Goal: Task Accomplishment & Management: Manage account settings

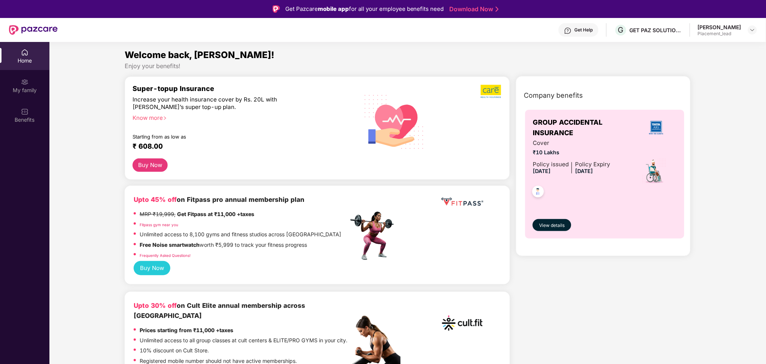
click at [747, 27] on div "[PERSON_NAME] Placement_lead" at bounding box center [727, 30] width 59 height 13
click at [751, 31] on img at bounding box center [752, 30] width 6 height 6
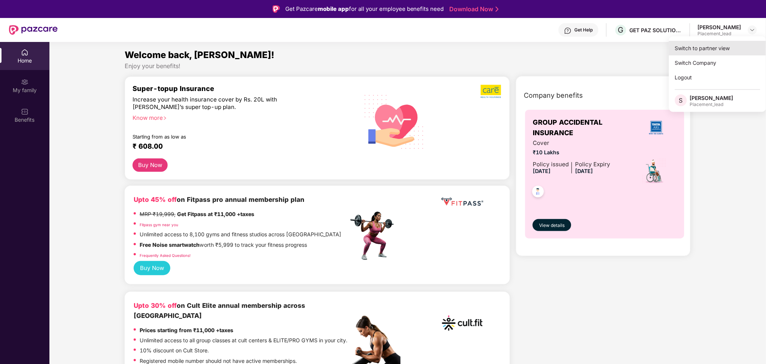
click at [704, 51] on div "Switch to partner view" at bounding box center [717, 48] width 97 height 15
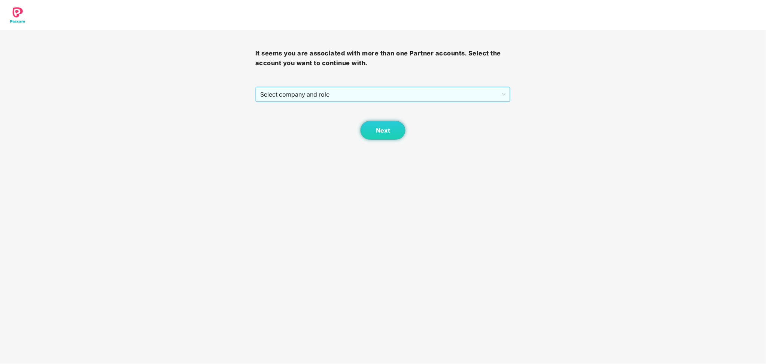
click at [402, 101] on span "Select company and role" at bounding box center [383, 94] width 246 height 14
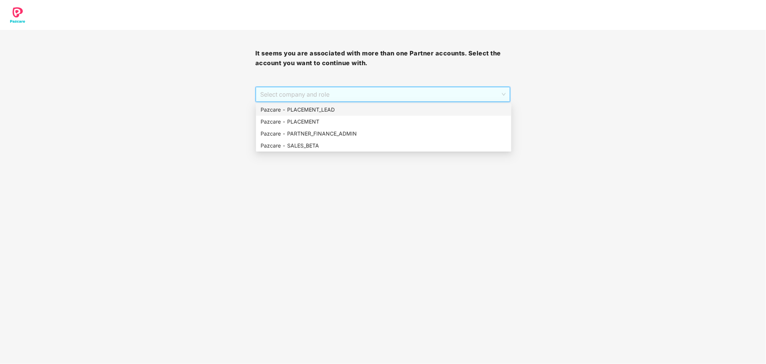
click at [385, 110] on div "Pazcare - PLACEMENT_LEAD" at bounding box center [384, 110] width 246 height 8
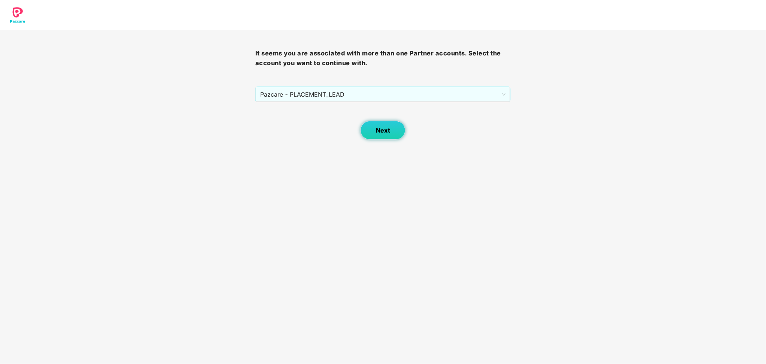
click at [386, 130] on span "Next" at bounding box center [383, 130] width 14 height 7
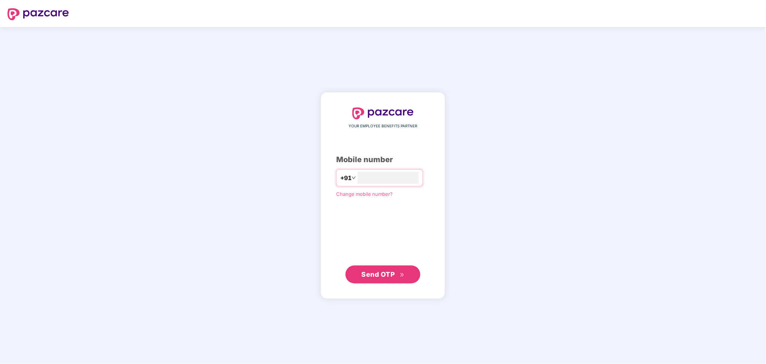
type input "**********"
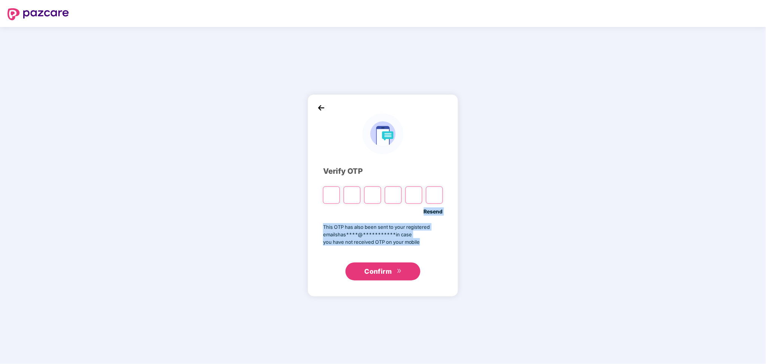
drag, startPoint x: 421, startPoint y: 169, endPoint x: 395, endPoint y: 304, distance: 137.7
click at [395, 303] on div "**********" at bounding box center [383, 195] width 766 height 337
click at [326, 188] on input "Please enter verification code. Digit 1" at bounding box center [331, 194] width 17 height 17
paste input "*"
type input "*"
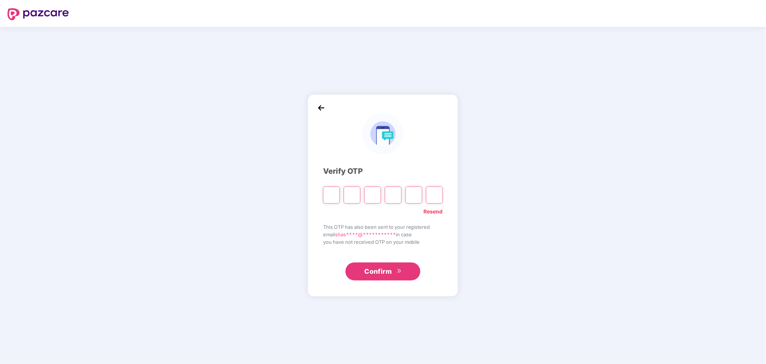
type input "*"
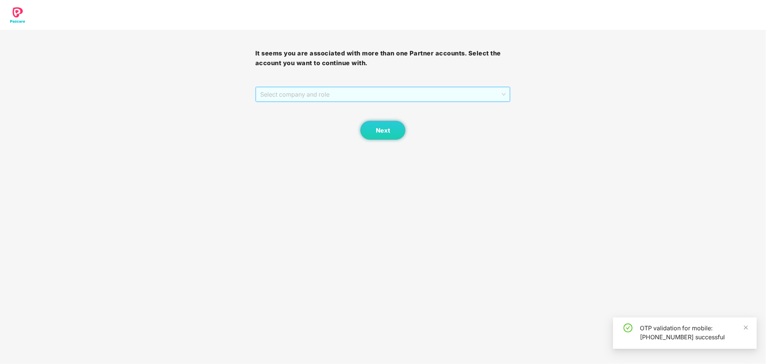
click at [403, 95] on span "Select company and role" at bounding box center [383, 94] width 246 height 14
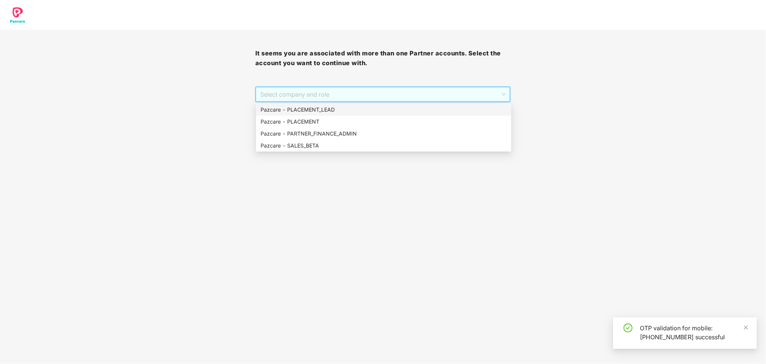
click at [314, 113] on div "Pazcare - PLACEMENT_LEAD" at bounding box center [384, 110] width 246 height 8
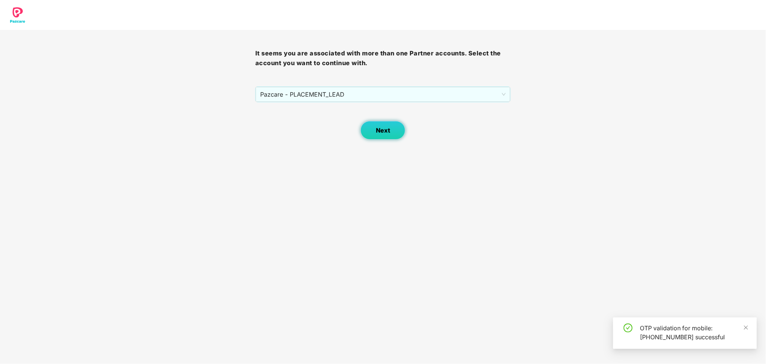
click at [403, 134] on button "Next" at bounding box center [383, 130] width 45 height 19
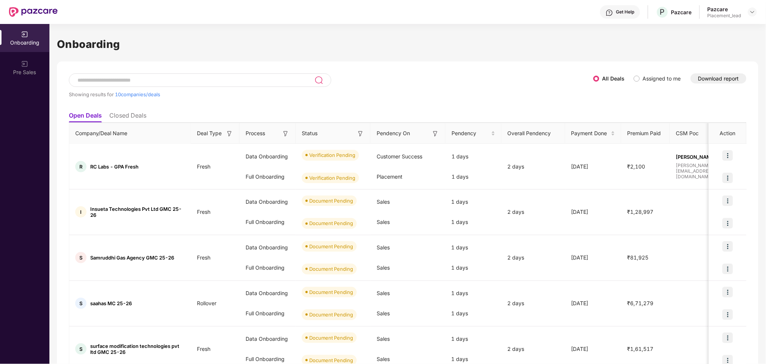
click at [244, 84] on div at bounding box center [200, 79] width 262 height 13
click at [258, 77] on input at bounding box center [196, 80] width 238 height 6
paste input "**********"
type input "**********"
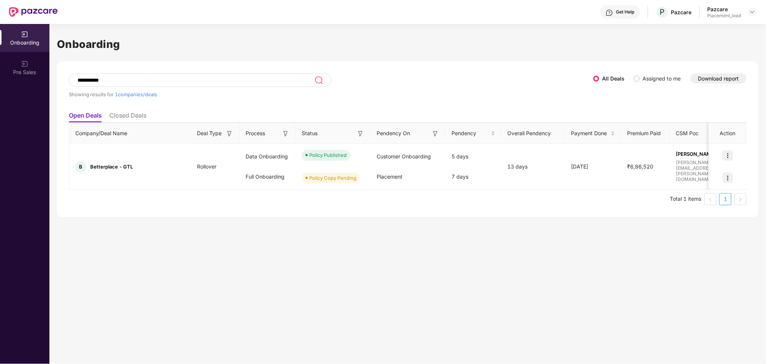
click at [118, 81] on input "**********" at bounding box center [196, 80] width 238 height 6
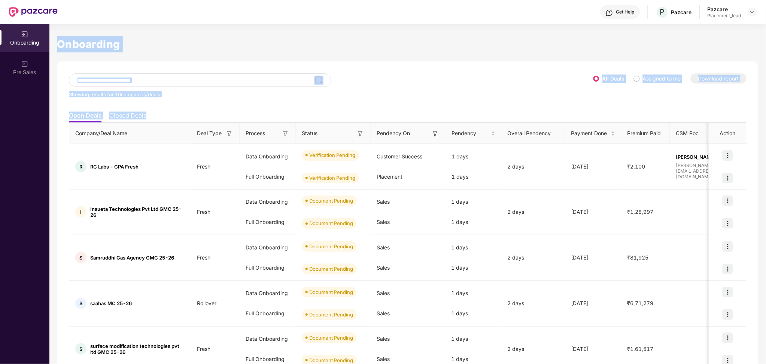
drag, startPoint x: 56, startPoint y: 40, endPoint x: 169, endPoint y: 112, distance: 134.0
click at [169, 112] on div "Onboarding Showing results for 10 companies/deals All Deals Assigned to me Down…" at bounding box center [407, 194] width 717 height 340
copy div "Onboarding Showing results for 10 companies/deals All Deals Assigned to me Down…"
click at [440, 111] on ul "Open Deals Closed Deals" at bounding box center [408, 115] width 678 height 15
drag, startPoint x: 58, startPoint y: 43, endPoint x: 158, endPoint y: 120, distance: 125.9
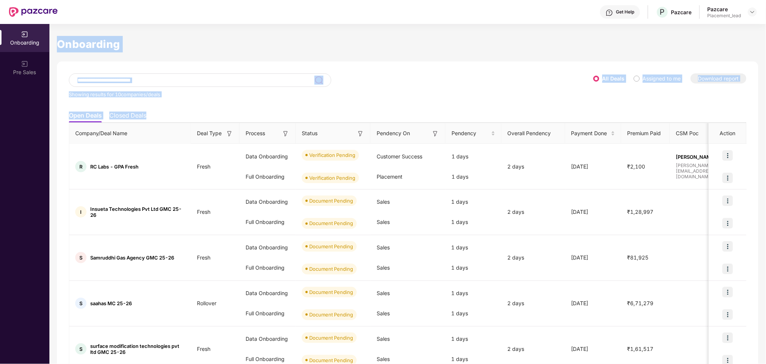
click at [158, 120] on div "Onboarding Showing results for 10 companies/deals All Deals Assigned to me Down…" at bounding box center [408, 332] width 702 height 592
copy div "Onboarding Showing results for 10 companies/deals All Deals Assigned to me Down…"
click at [454, 86] on div "Showing results for 10 companies/deals" at bounding box center [331, 90] width 524 height 34
